Goal: Information Seeking & Learning: Find specific fact

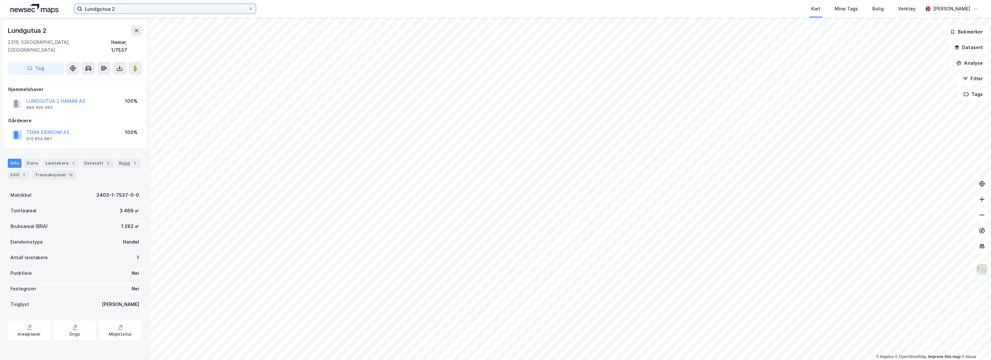
drag, startPoint x: 0, startPoint y: 0, endPoint x: 47, endPoint y: 13, distance: 49.1
click at [47, 13] on div "Lundgutua 2 Kart Mine Tags Bolig Verktøy [PERSON_NAME][GEOGRAPHIC_DATA]" at bounding box center [495, 9] width 991 height 18
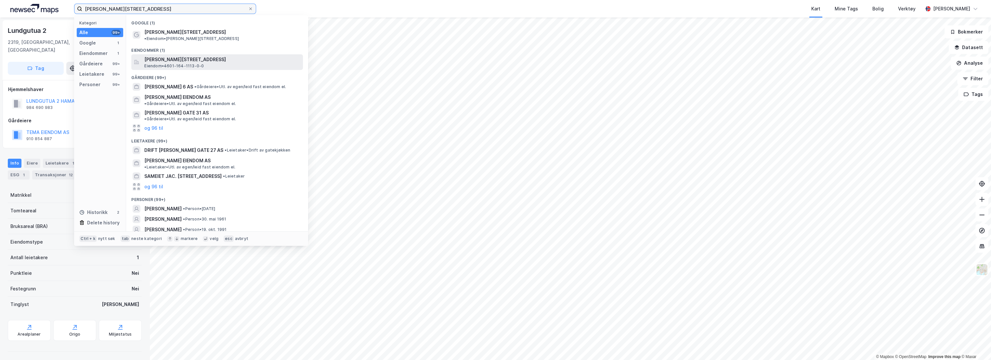
type input "[PERSON_NAME][STREET_ADDRESS]"
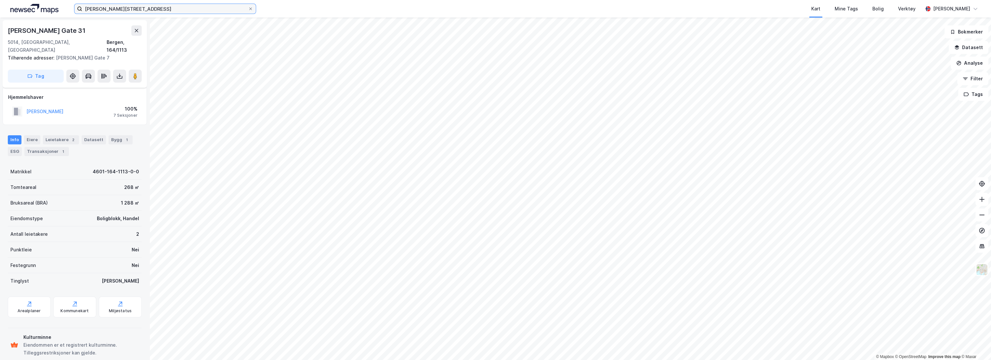
scroll to position [31, 0]
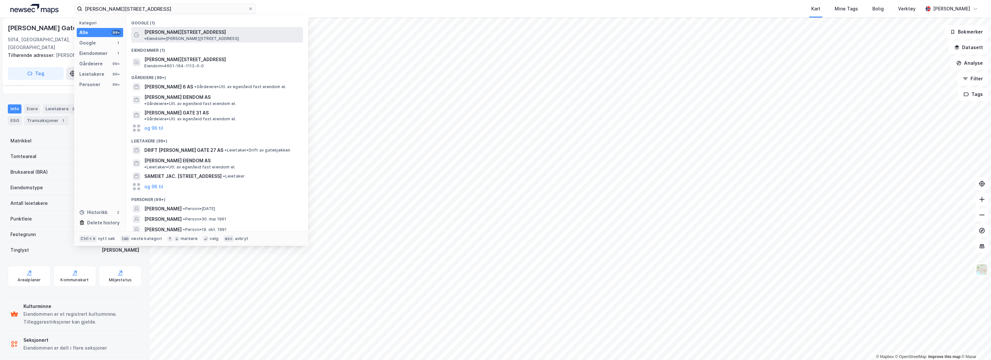
click at [183, 31] on span "[PERSON_NAME][STREET_ADDRESS]" at bounding box center [185, 32] width 82 height 8
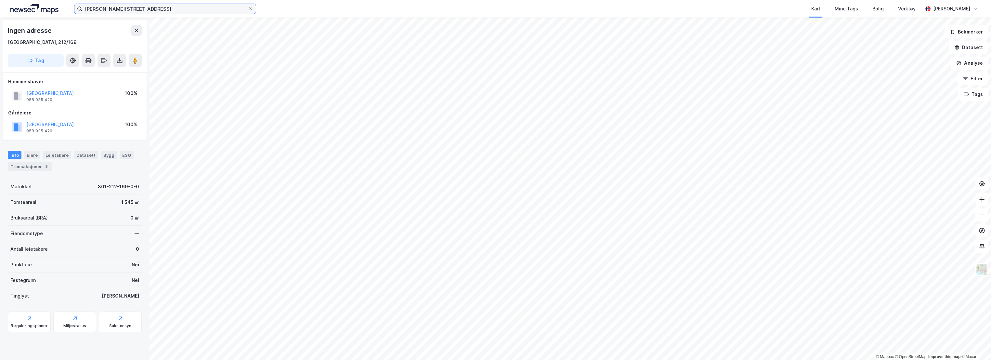
click at [164, 6] on input "[PERSON_NAME][STREET_ADDRESS]" at bounding box center [165, 9] width 166 height 10
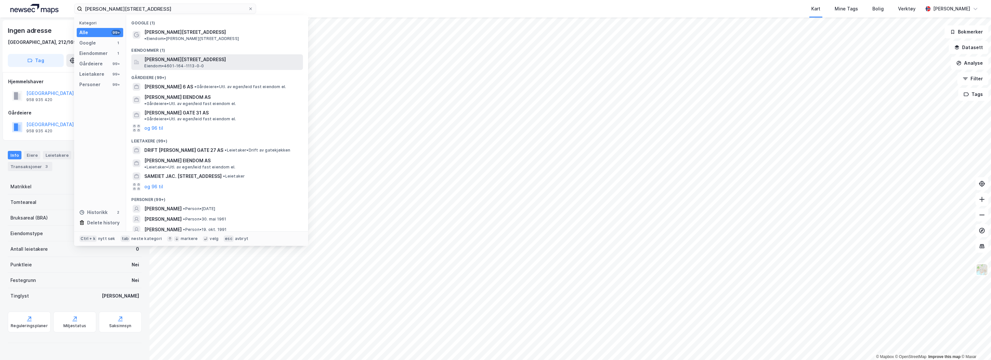
click at [187, 63] on span "Eiendom • 4601-164-1113-0-0" at bounding box center [173, 65] width 59 height 5
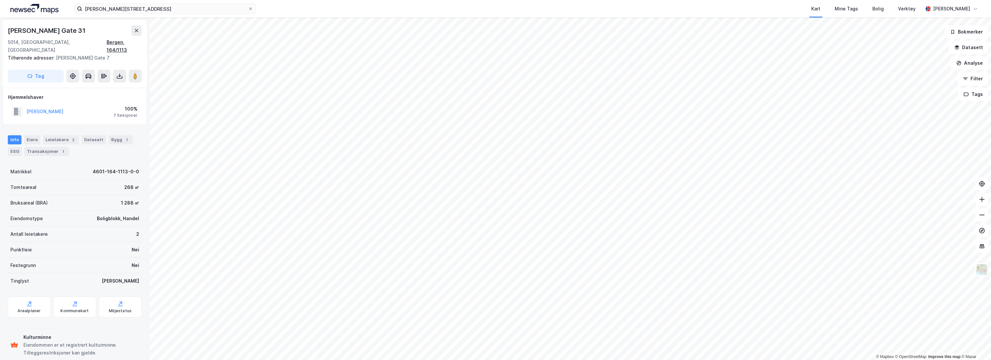
click at [126, 42] on div "Bergen, 164/1113" at bounding box center [124, 46] width 35 height 16
drag, startPoint x: 105, startPoint y: 52, endPoint x: 55, endPoint y: 51, distance: 50.0
click at [55, 54] on div "Tilhørende adresser: [PERSON_NAME][STREET_ADDRESS]" at bounding box center [72, 58] width 129 height 8
copy div "[PERSON_NAME] Gate 7"
click at [980, 269] on img at bounding box center [981, 269] width 12 height 12
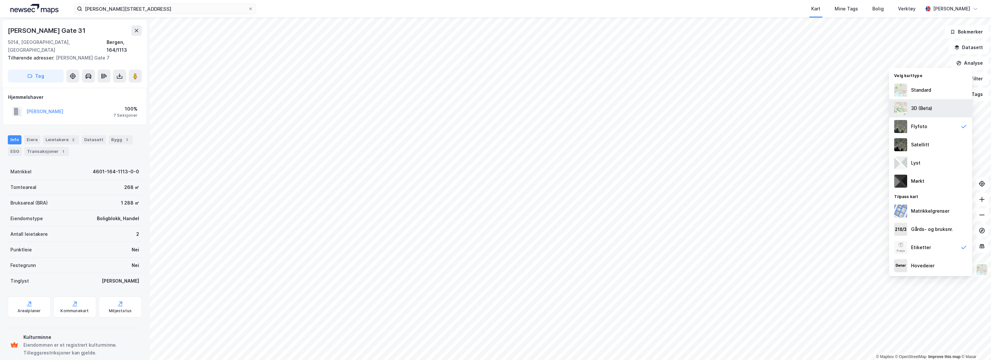
click at [930, 109] on div "3D (Beta)" at bounding box center [921, 108] width 21 height 8
click at [980, 265] on img at bounding box center [981, 269] width 12 height 12
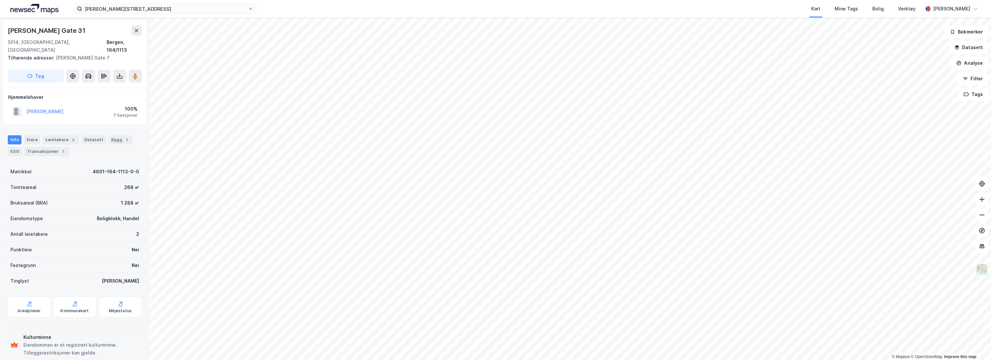
scroll to position [1, 0]
drag, startPoint x: 133, startPoint y: 43, endPoint x: 99, endPoint y: 3, distance: 52.5
click at [133, 42] on div "Bergen, 164/1113" at bounding box center [124, 46] width 35 height 16
drag, startPoint x: 72, startPoint y: 105, endPoint x: 25, endPoint y: 105, distance: 47.1
click at [25, 105] on div "[PERSON_NAME] 100% 7 Seksjoner" at bounding box center [74, 111] width 133 height 16
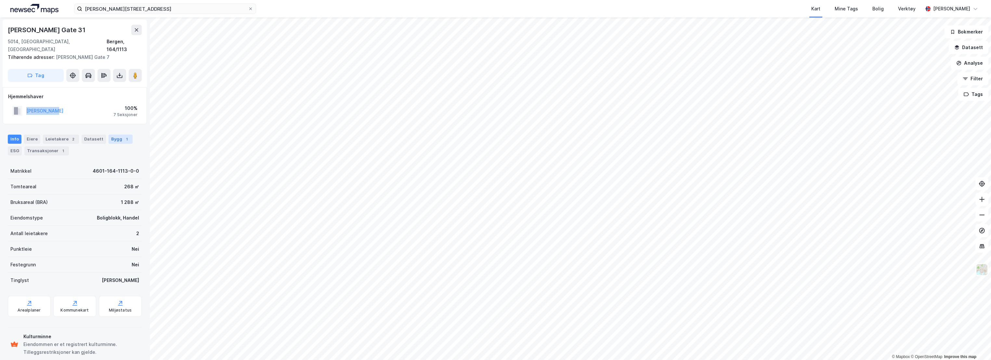
copy button "[PERSON_NAME]"
click at [132, 72] on icon at bounding box center [135, 75] width 6 height 6
click at [117, 135] on div "Bygg 1" at bounding box center [121, 139] width 24 height 9
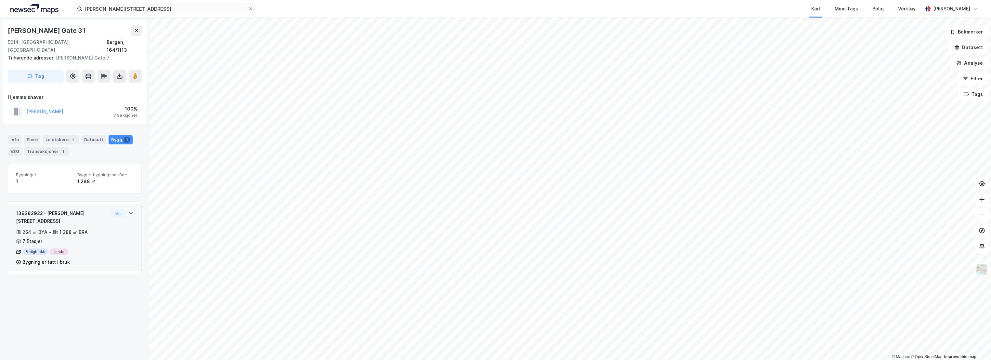
click at [83, 209] on div "139282922 - [PERSON_NAME][STREET_ADDRESS]" at bounding box center [62, 217] width 93 height 16
click at [14, 135] on div "Info" at bounding box center [15, 139] width 14 height 9
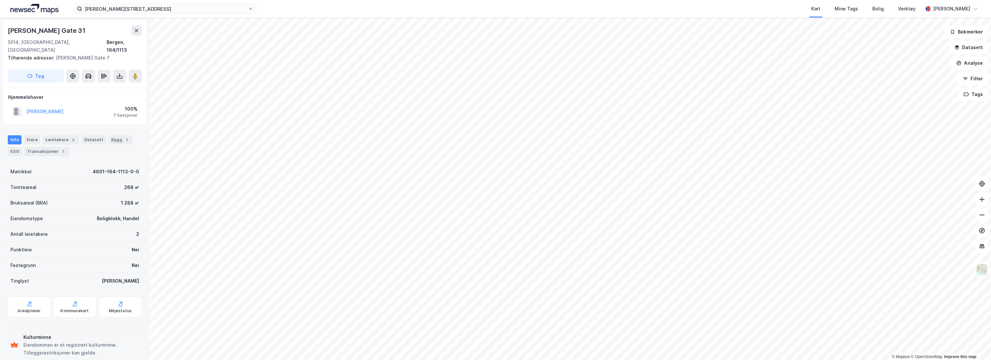
click at [130, 113] on div "7 Seksjoner" at bounding box center [125, 115] width 24 height 5
click at [27, 135] on div "Eiere" at bounding box center [32, 139] width 16 height 9
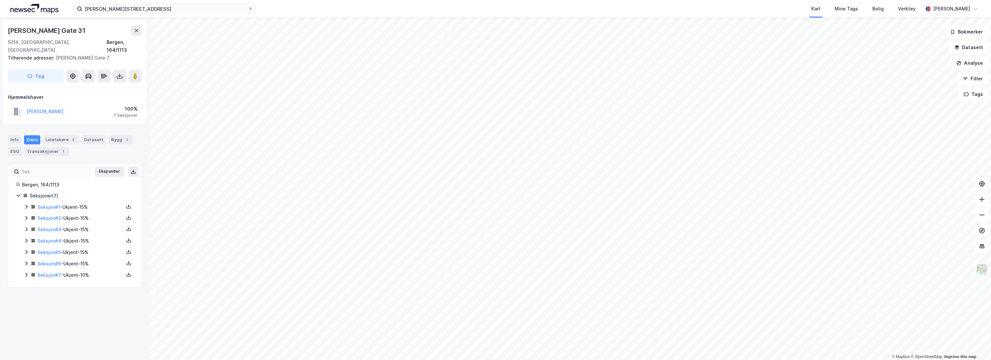
click at [26, 204] on icon at bounding box center [26, 206] width 5 height 5
click at [18, 135] on div "Info" at bounding box center [15, 139] width 14 height 9
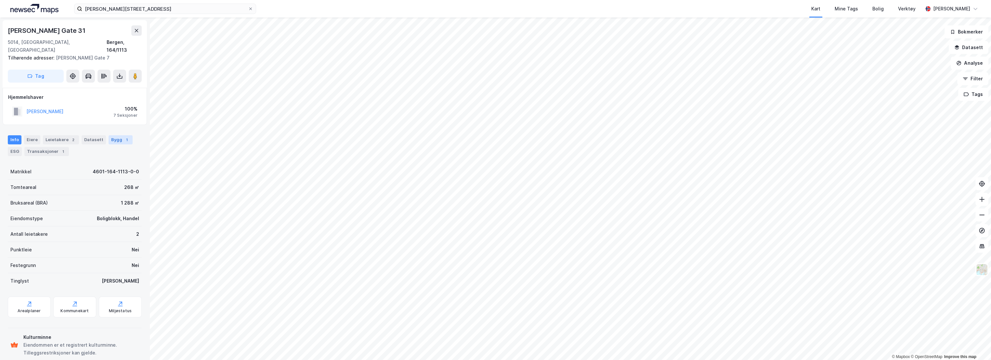
click at [124, 136] on div "1" at bounding box center [126, 139] width 6 height 6
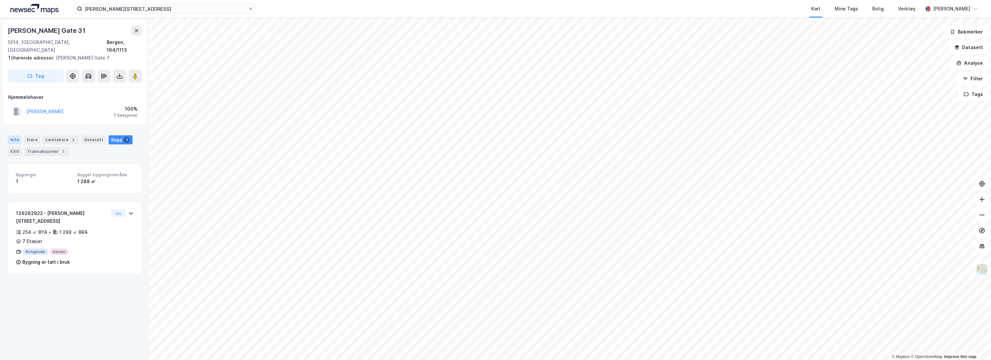
click at [17, 135] on div "Info" at bounding box center [15, 139] width 14 height 9
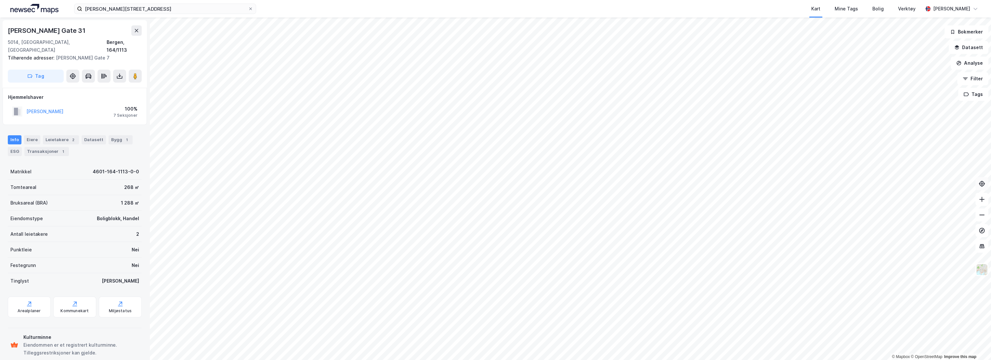
click at [982, 185] on icon at bounding box center [981, 183] width 5 height 5
click at [135, 31] on icon at bounding box center [136, 30] width 5 height 5
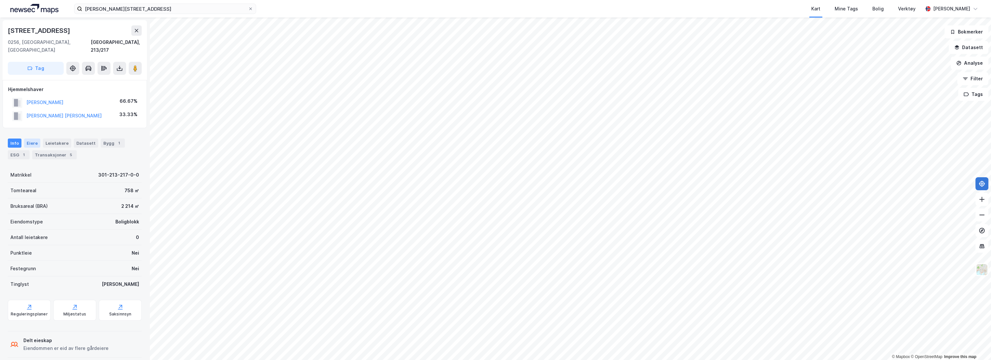
click at [31, 138] on div "Eiere" at bounding box center [32, 142] width 16 height 9
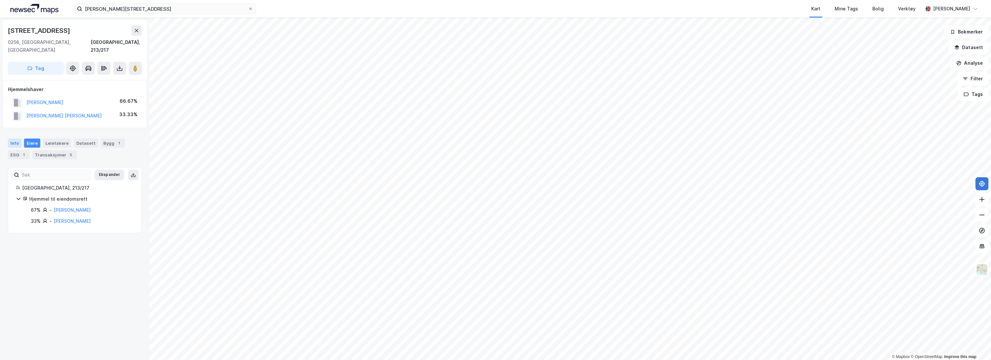
click at [15, 138] on div "Info" at bounding box center [15, 142] width 14 height 9
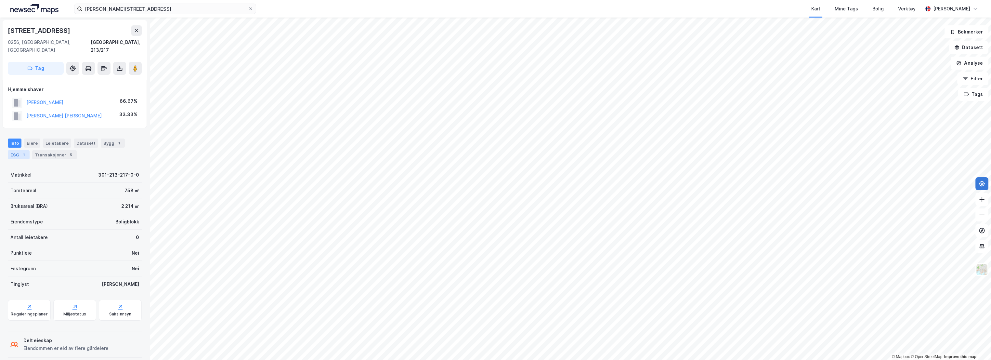
click at [15, 150] on div "ESG 1" at bounding box center [19, 154] width 22 height 9
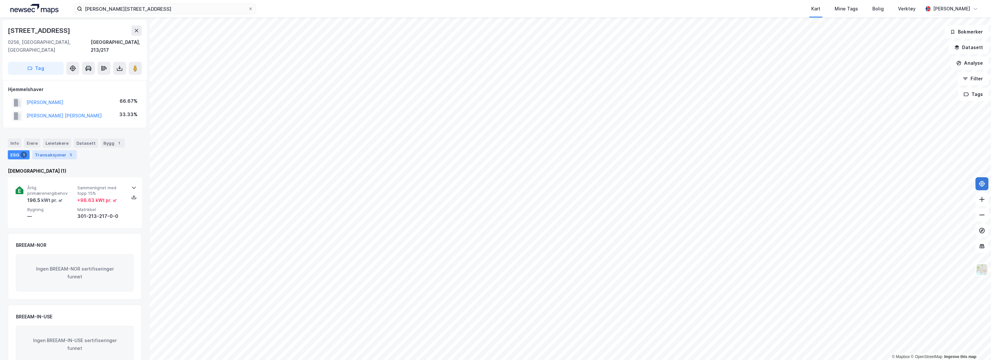
click at [46, 150] on div "Transaksjoner 5" at bounding box center [54, 154] width 45 height 9
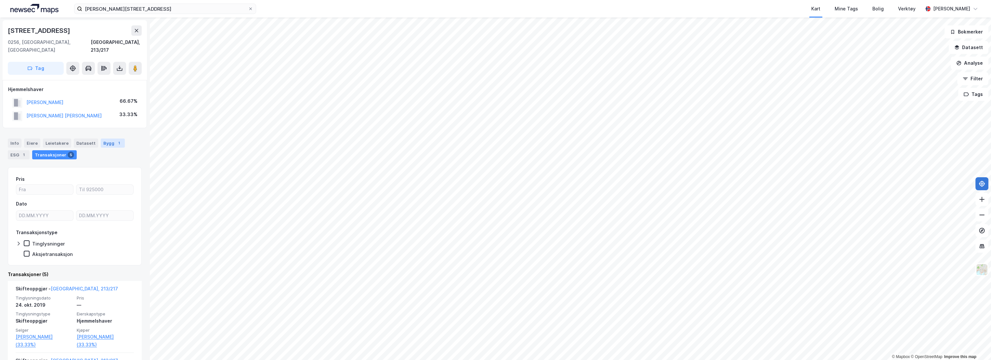
click at [111, 138] on div "Bygg 1" at bounding box center [113, 142] width 24 height 9
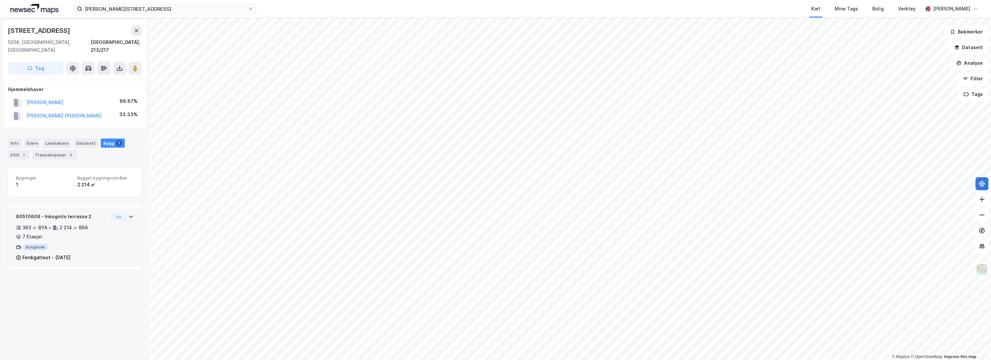
click at [96, 213] on div "80510608 - Inkognito terrasse 2 363 ㎡ BYA • 2 214 ㎡ BRA • 7 Etasjer Boligblokk …" at bounding box center [62, 236] width 93 height 49
click at [92, 212] on div "80510608 - Inkognito terrasse 2" at bounding box center [62, 216] width 93 height 8
drag, startPoint x: 60, startPoint y: 95, endPoint x: 23, endPoint y: 97, distance: 37.1
click at [23, 97] on div "[PERSON_NAME] 66.67%" at bounding box center [74, 102] width 133 height 13
copy button "[PERSON_NAME]"
